Goal: Find specific page/section: Find specific page/section

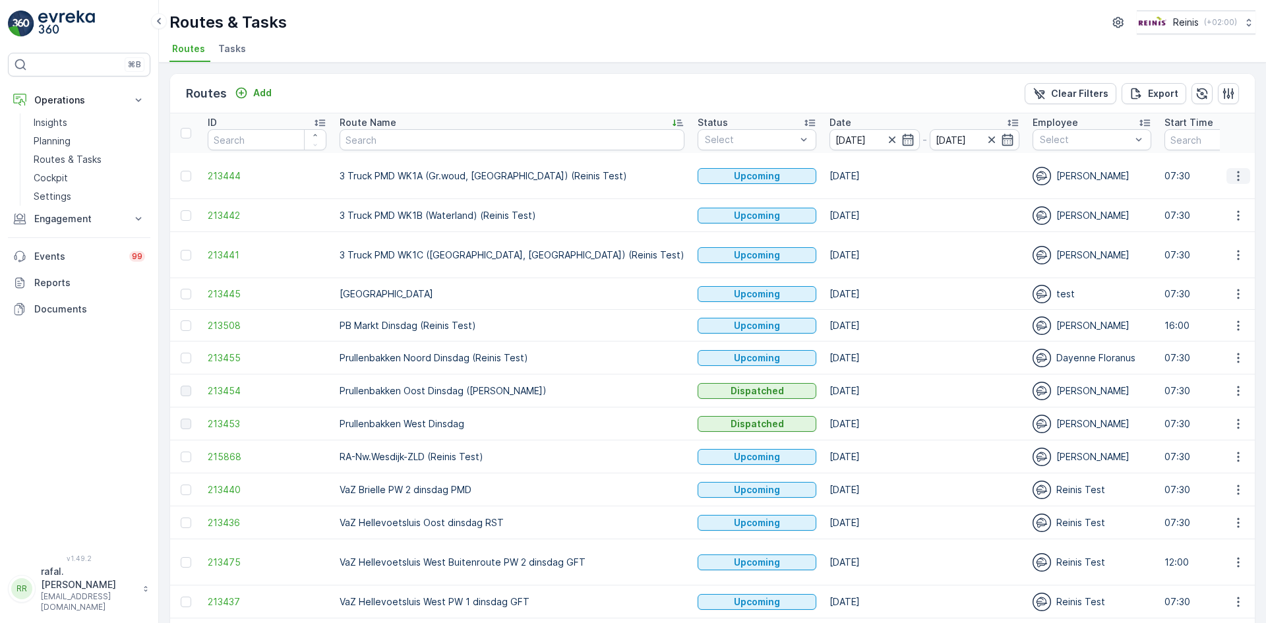
click at [1234, 178] on icon "button" at bounding box center [1237, 175] width 13 height 13
click at [1221, 194] on span "See More Details" at bounding box center [1207, 195] width 76 height 13
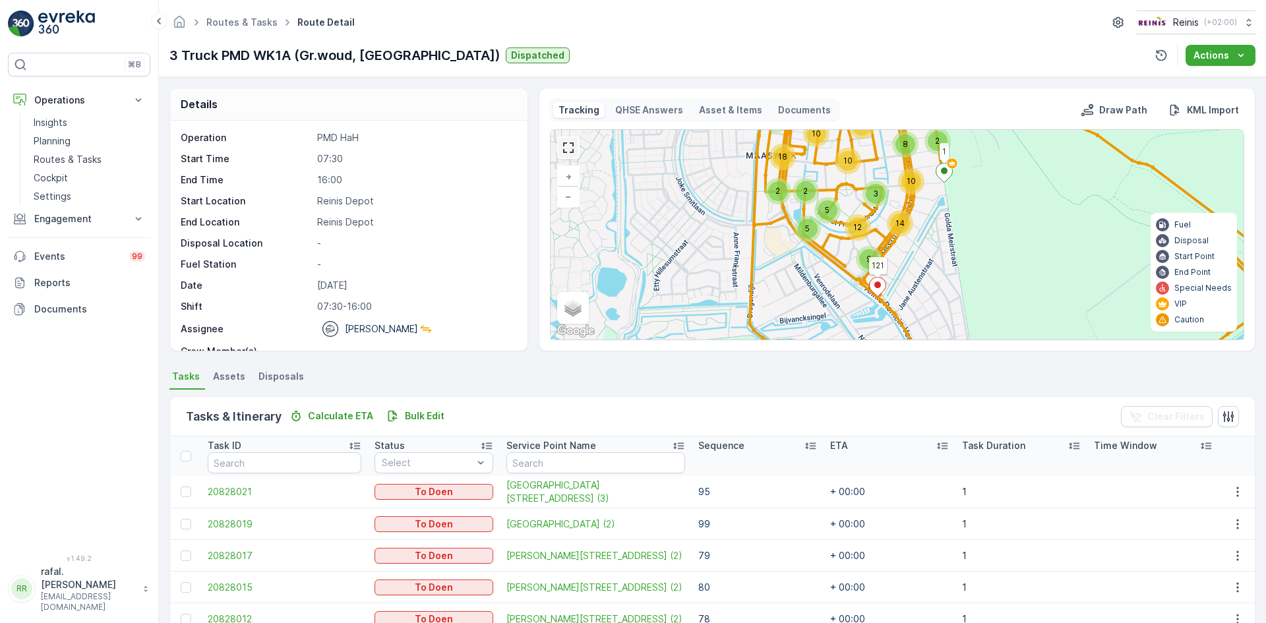
click at [565, 143] on link at bounding box center [568, 148] width 20 height 20
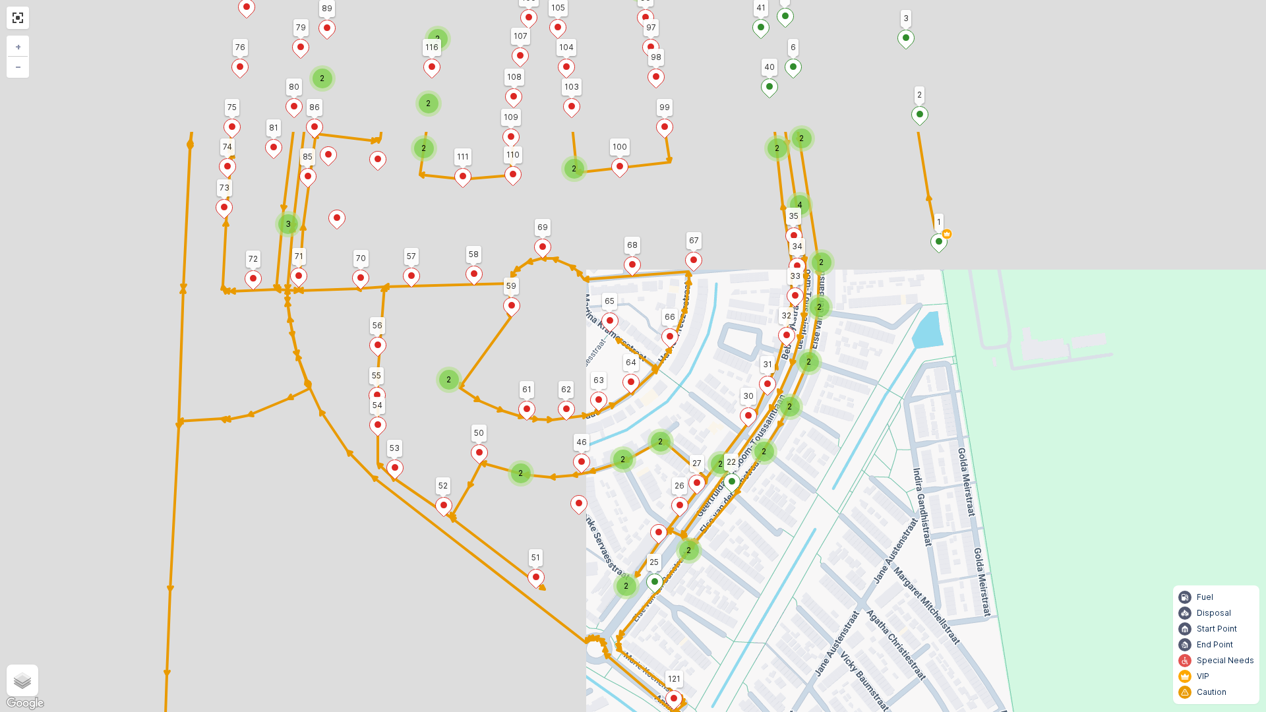
drag, startPoint x: 838, startPoint y: 317, endPoint x: 858, endPoint y: 481, distance: 165.3
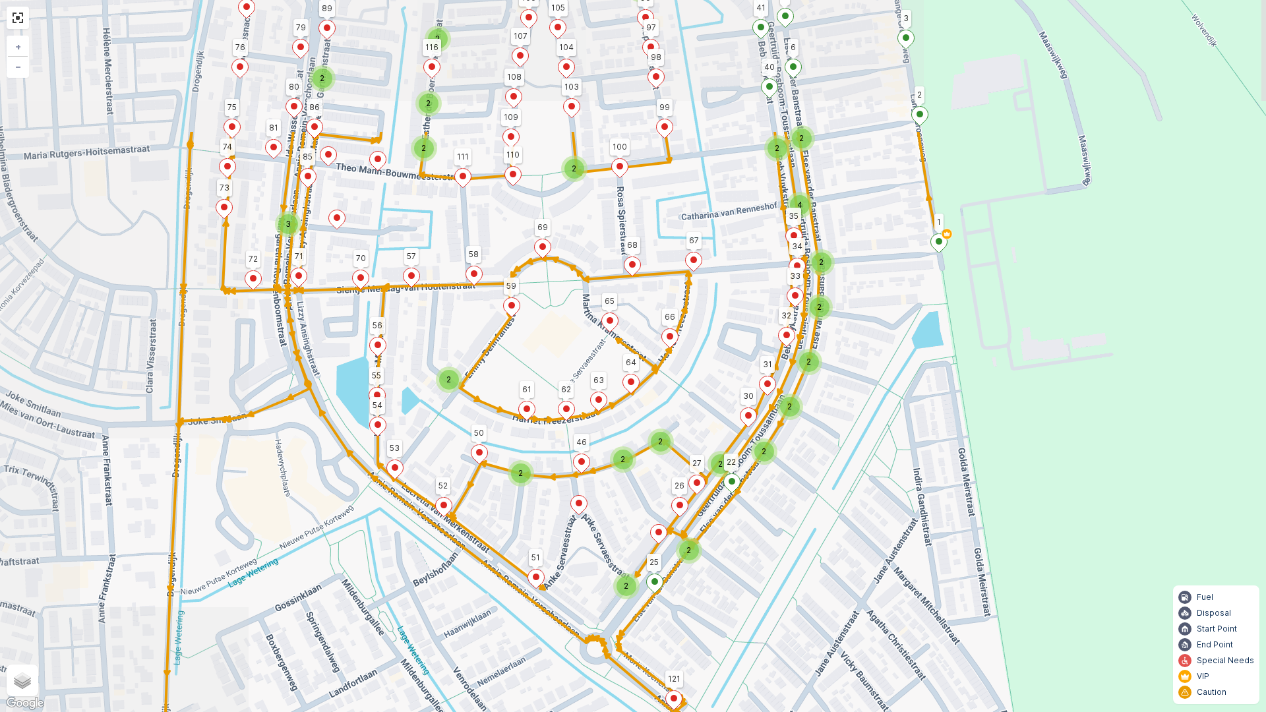
click at [864, 485] on div "2 2 2 2 2 2 2 2 2 2 2 3 2 2 2 2 2 2 2 2 2 2 2 3 2 2 2 4 2 2 2 2 2 2 122 126 140…" at bounding box center [633, 356] width 1266 height 712
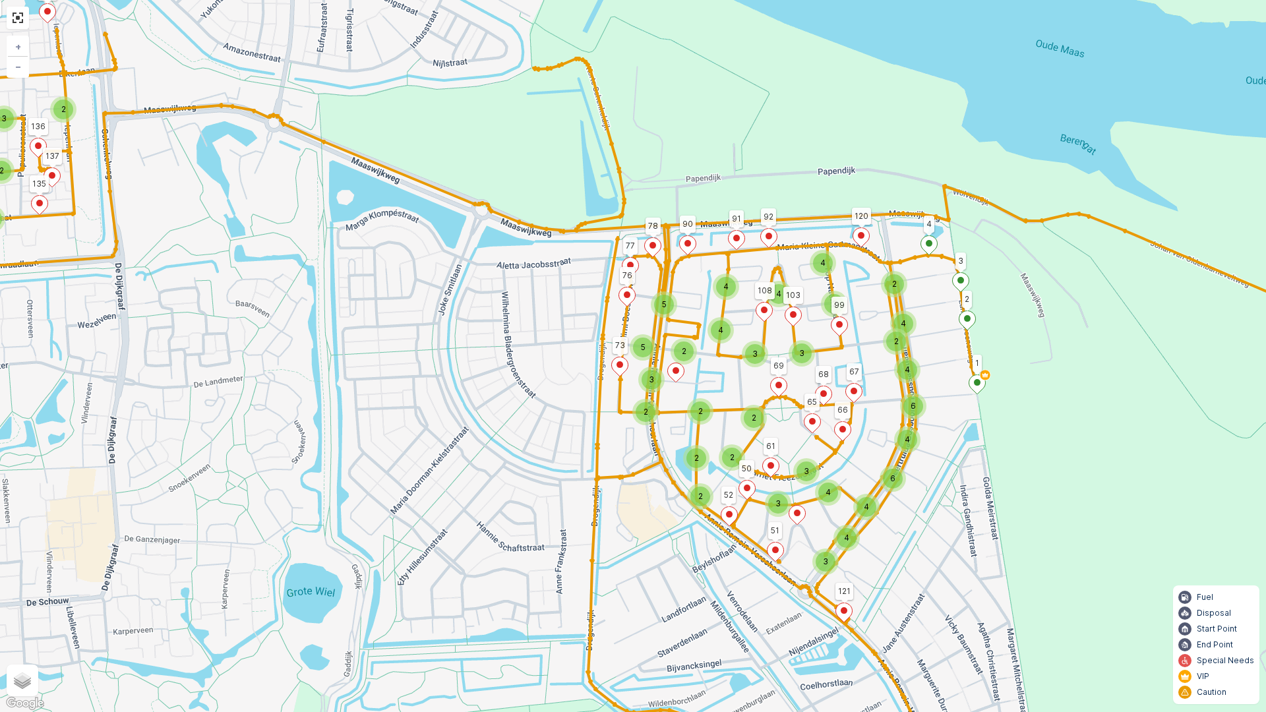
drag, startPoint x: 786, startPoint y: 349, endPoint x: 884, endPoint y: 380, distance: 102.8
click at [884, 380] on div "2 3 2 2 3 2 4 3 2 2 2 2 3 2 5 2 2 4 3 3 4 3 6 4 4 2 2 2 2 2 5 3 5 4 4 4 6 2 2 4…" at bounding box center [633, 356] width 1266 height 712
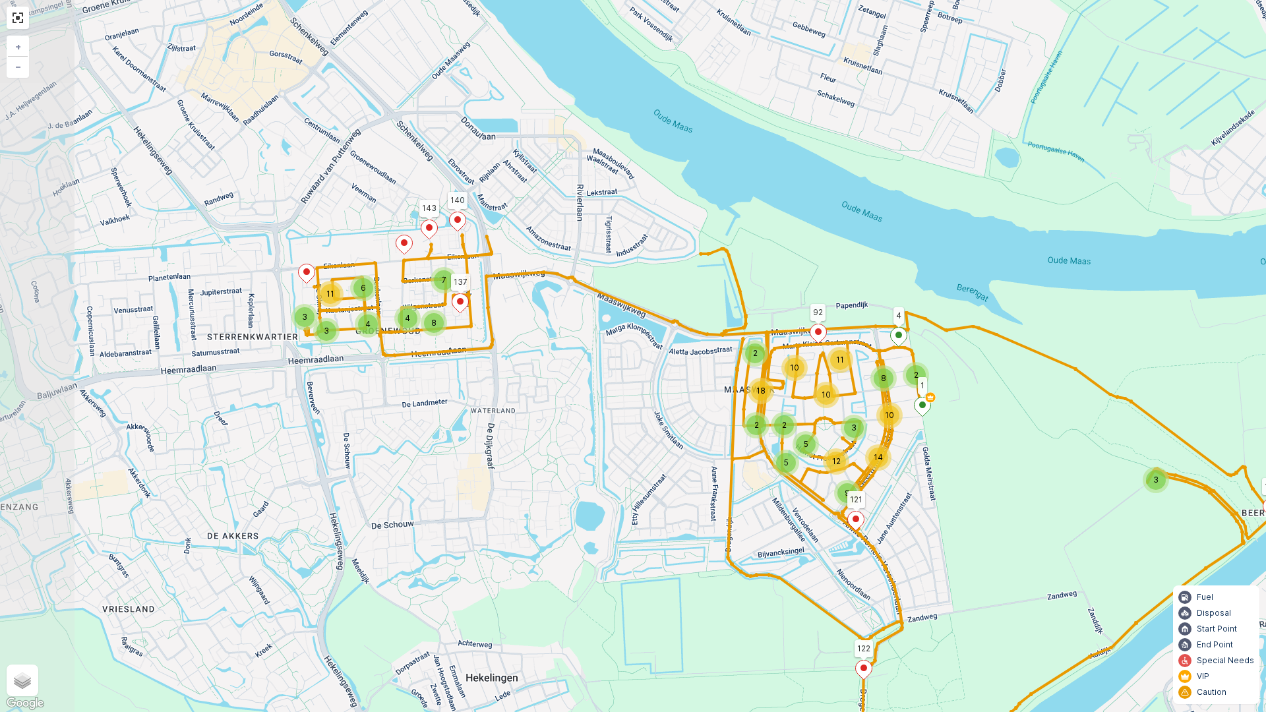
drag, startPoint x: 338, startPoint y: 334, endPoint x: 561, endPoint y: 359, distance: 224.2
click at [542, 363] on div "3 3 3 6 11 4 4 7 8 5 12 9 14 3 2 2 5 2 18 10 2 10 8 10 11 122 126 140 143 137 1…" at bounding box center [633, 356] width 1266 height 712
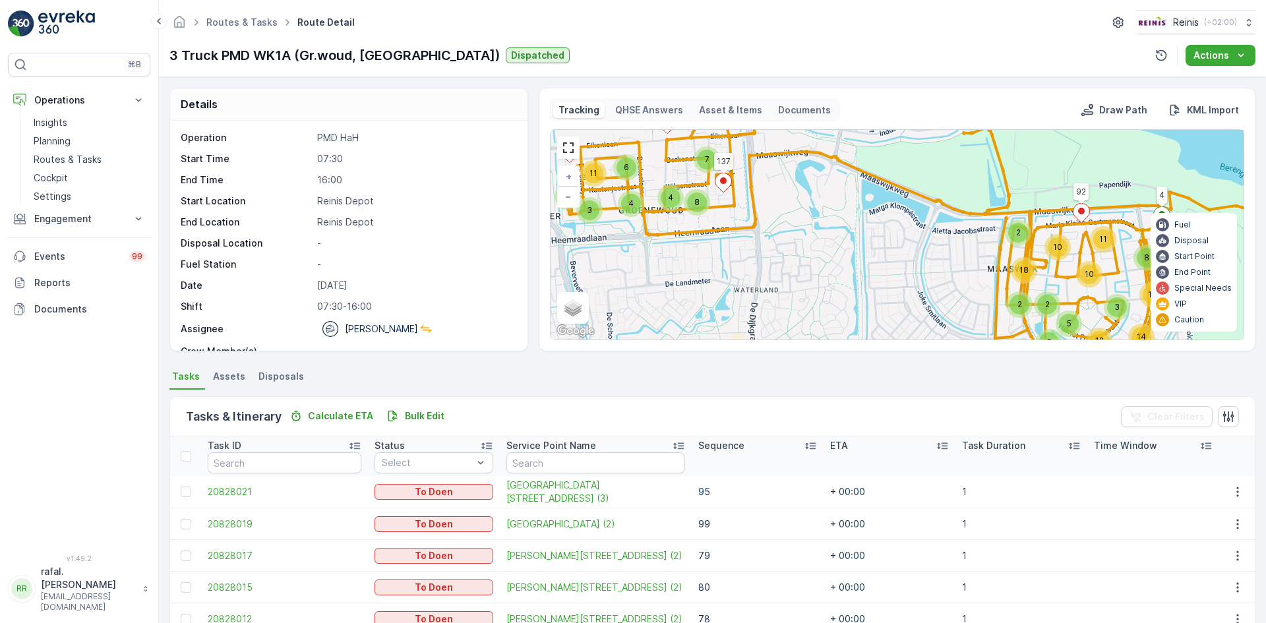
drag, startPoint x: 958, startPoint y: 271, endPoint x: 904, endPoint y: 282, distance: 55.8
click at [958, 271] on div "3 3 3 6 11 4 4 7 8 5 12 9 14 3 2 2 5 2 18 10 2 10 8 10 11 122 126 140 143 137 1…" at bounding box center [896, 235] width 693 height 210
